Goal: Check status

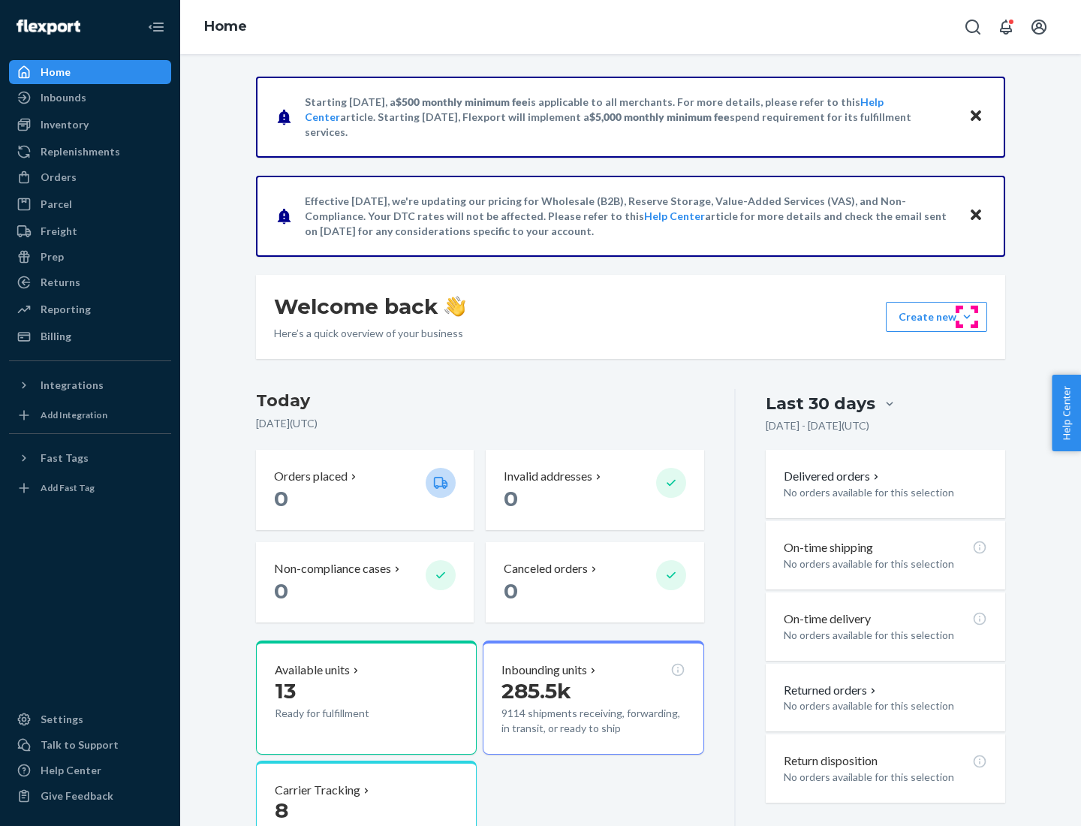
click at [967, 317] on button "Create new Create new inbound Create new order Create new product" at bounding box center [936, 317] width 101 height 30
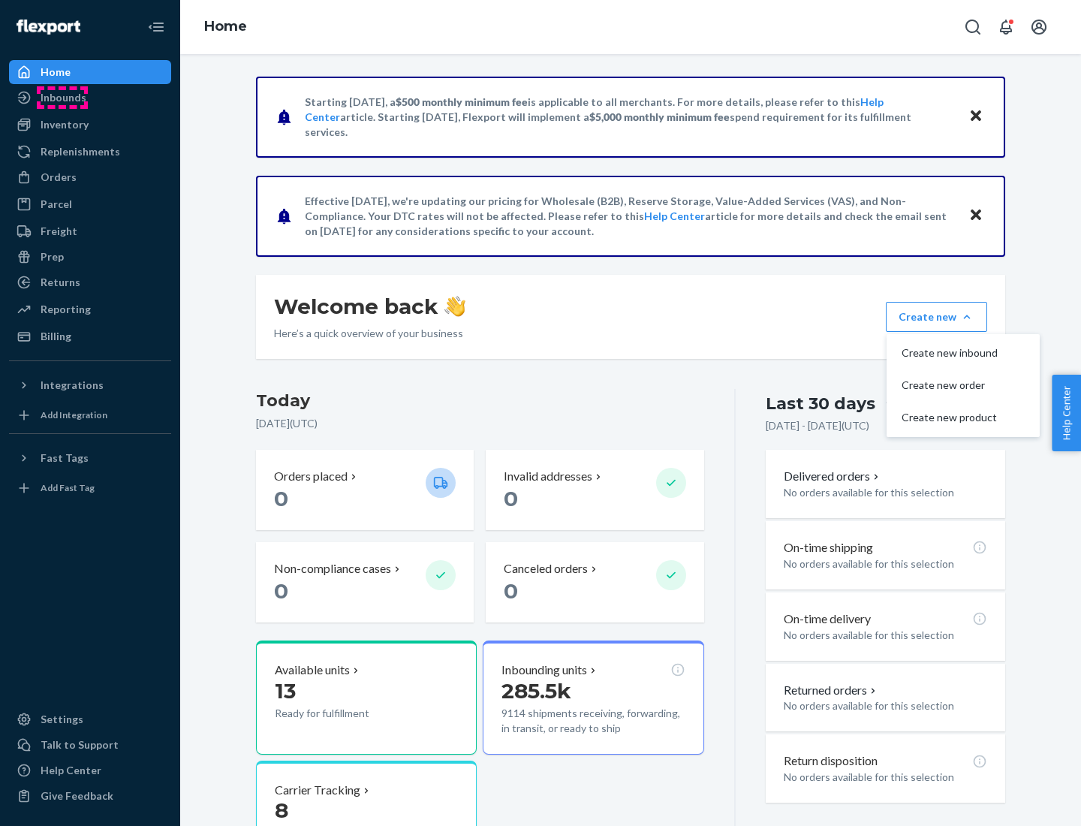
click at [62, 98] on div "Inbounds" at bounding box center [64, 97] width 46 height 15
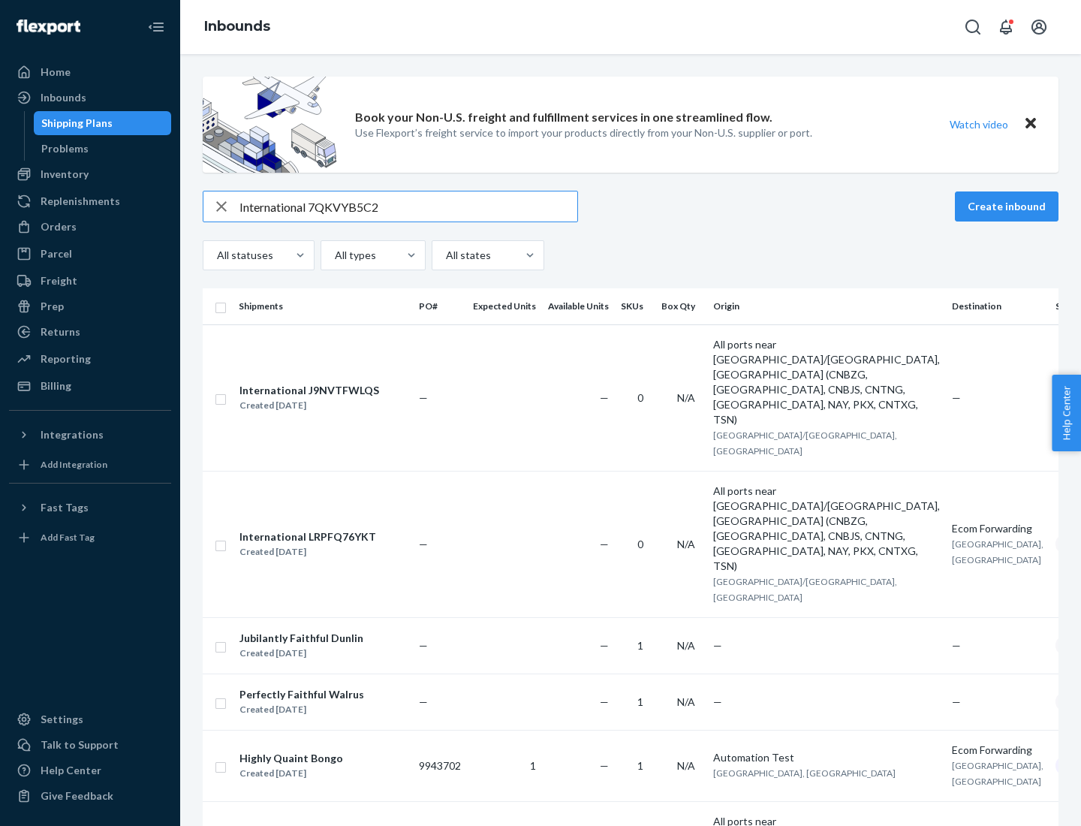
type input "International 7QKVYB5C29"
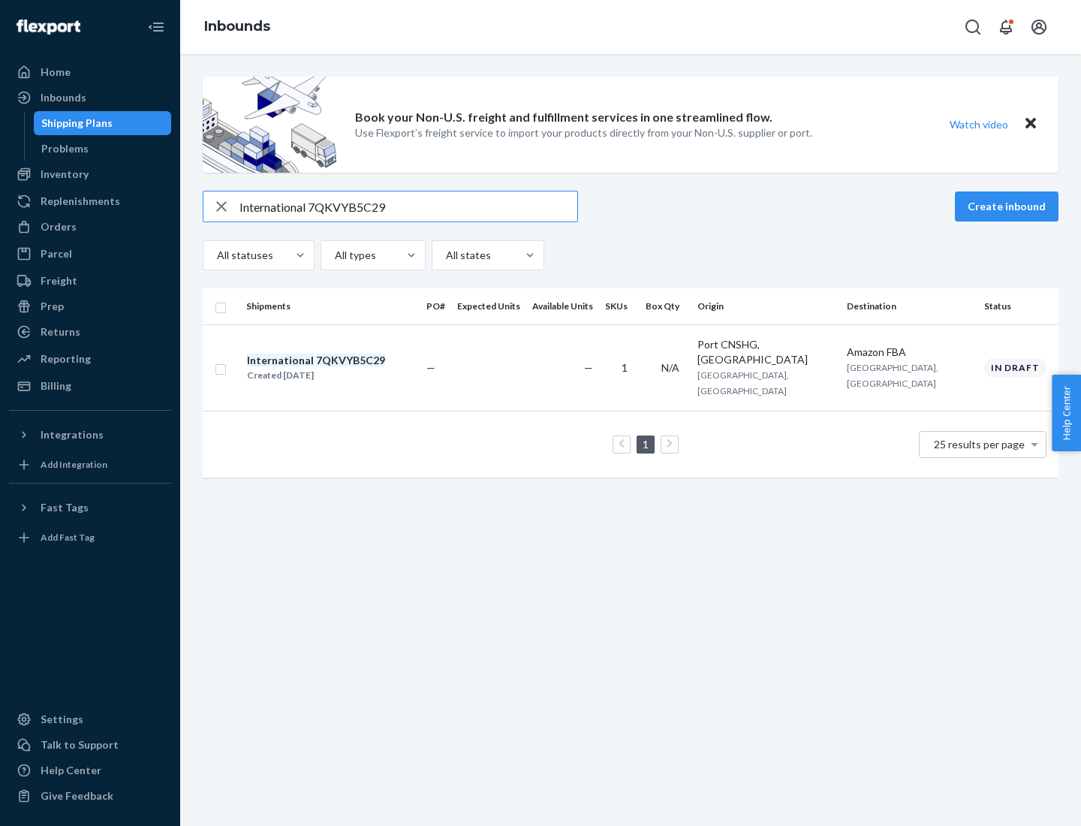
click at [342, 368] on div "Created [DATE]" at bounding box center [316, 375] width 138 height 15
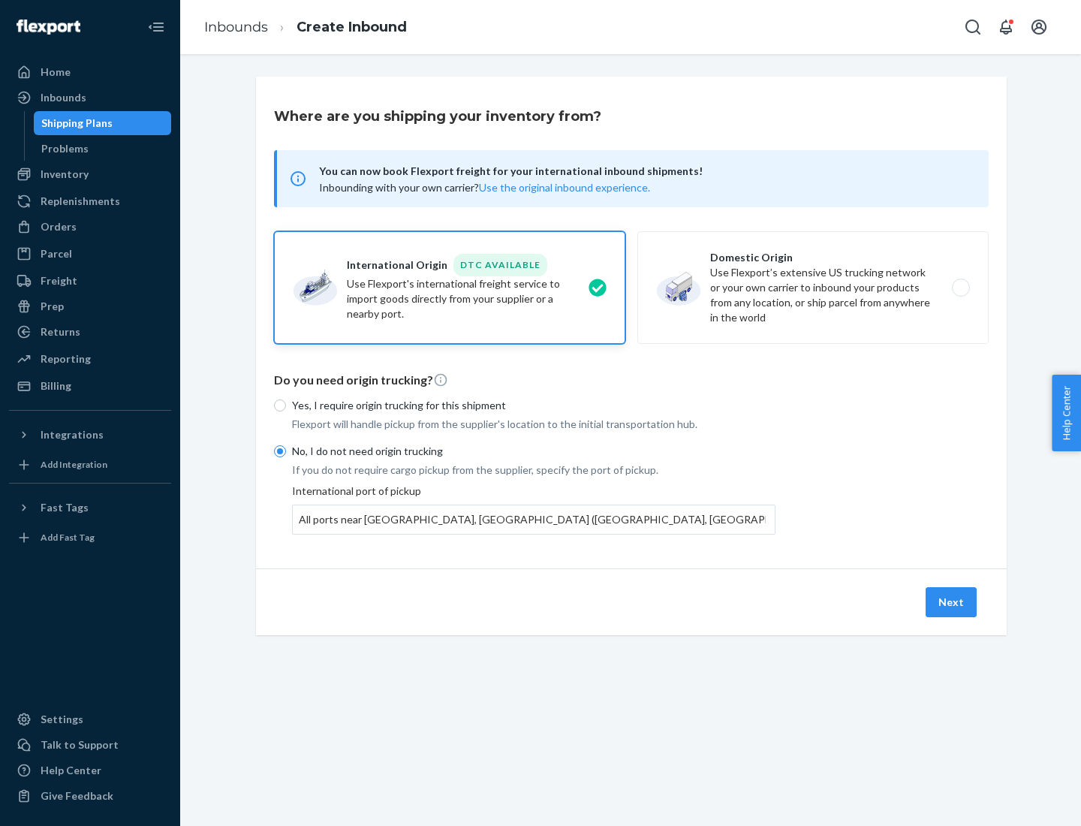
click at [952, 601] on button "Next" at bounding box center [950, 602] width 51 height 30
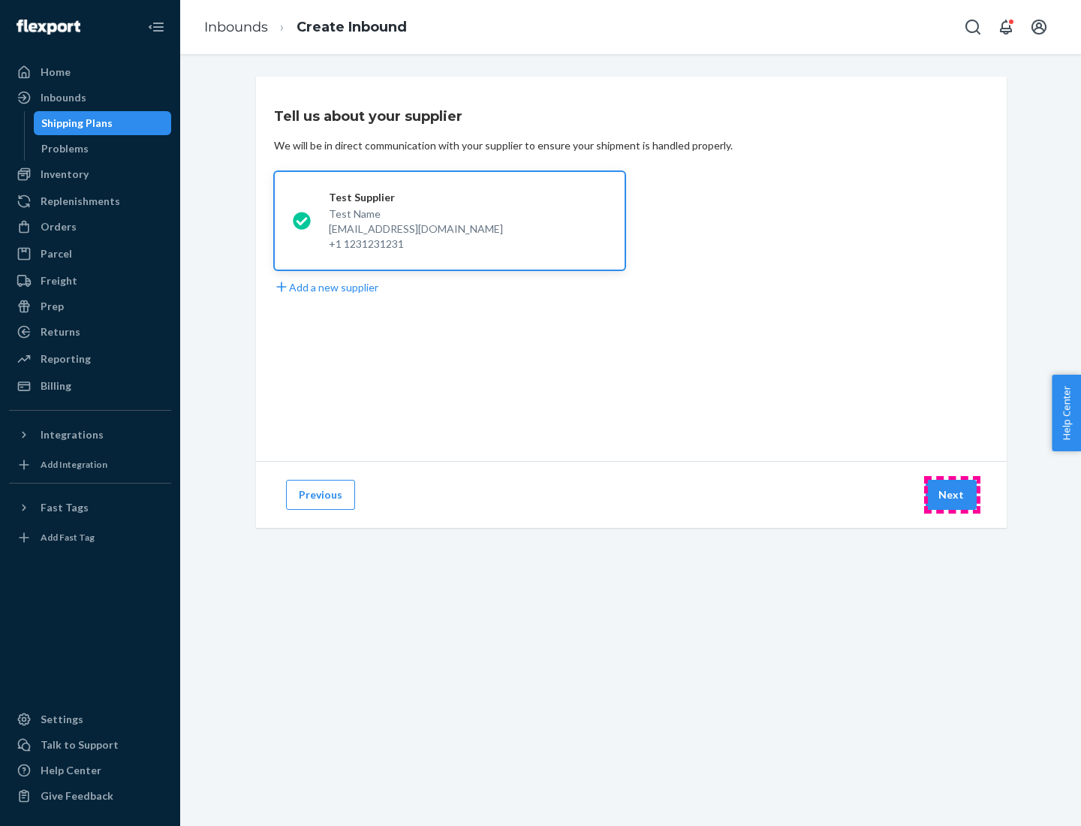
click at [952, 495] on button "Next" at bounding box center [950, 495] width 51 height 30
